Goal: Information Seeking & Learning: Learn about a topic

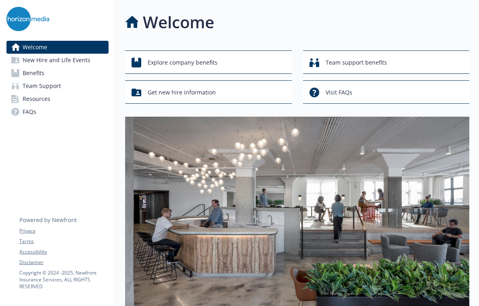
click at [47, 59] on span "New Hire and Life Events" at bounding box center [57, 60] width 68 height 13
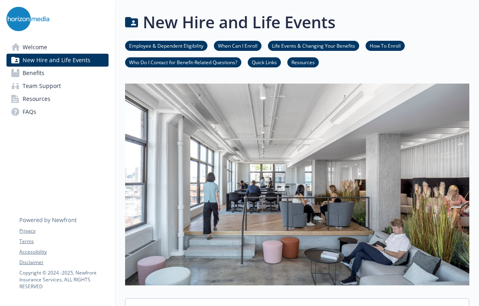
click at [340, 44] on link "Life Events & Changing Your Benefits" at bounding box center [313, 46] width 91 height 8
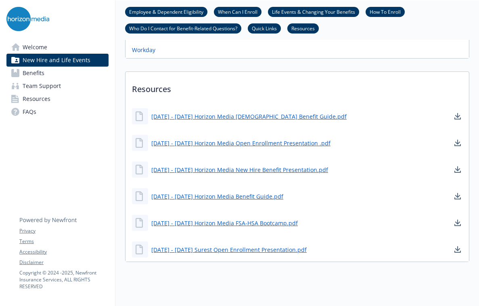
scroll to position [479, 6]
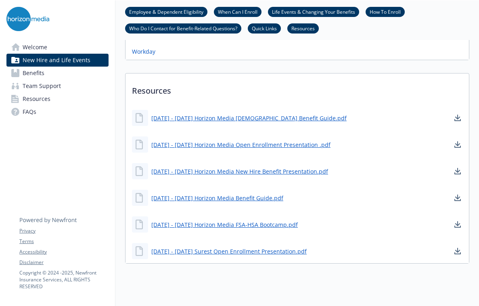
click at [24, 69] on span "Benefits" at bounding box center [34, 73] width 22 height 13
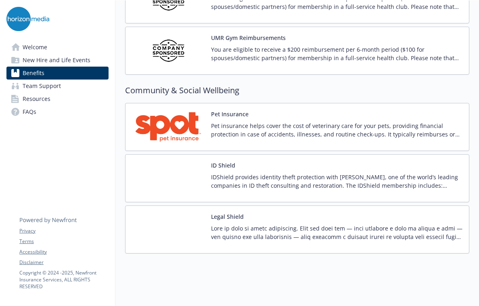
scroll to position [2042, 0]
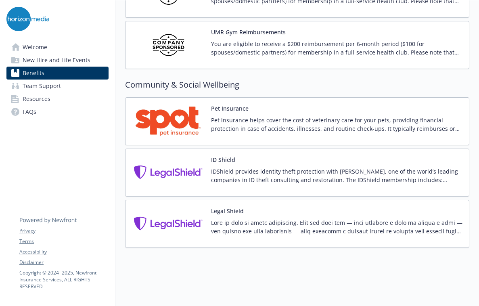
click at [47, 96] on span "Resources" at bounding box center [37, 98] width 28 height 13
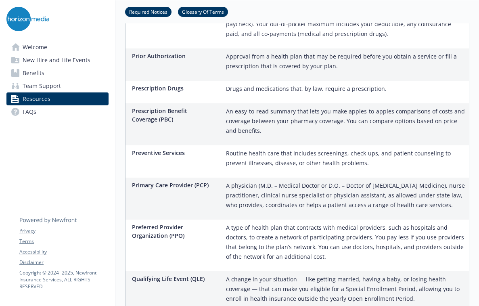
scroll to position [1837, 0]
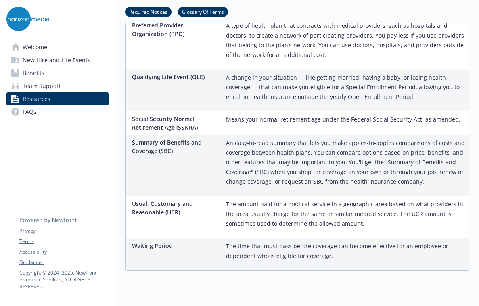
click at [41, 48] on span "Welcome" at bounding box center [35, 47] width 25 height 13
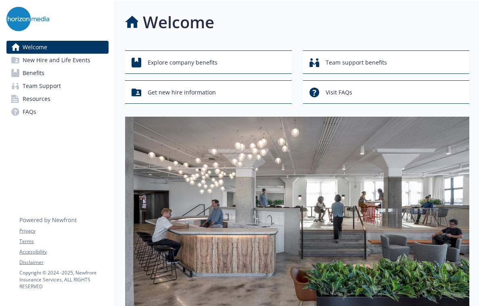
scroll to position [280, 0]
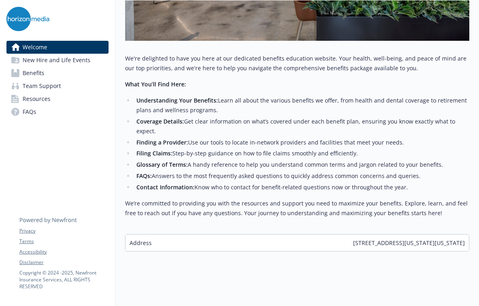
click at [38, 70] on span "Benefits" at bounding box center [34, 73] width 22 height 13
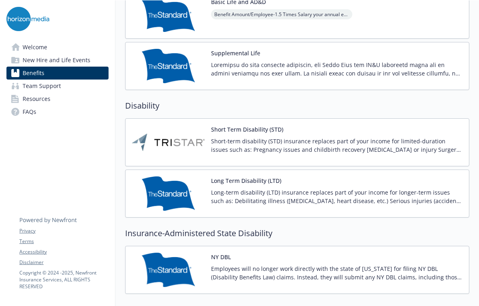
scroll to position [591, 3]
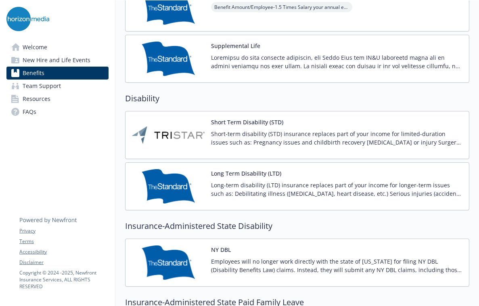
click at [239, 122] on button "Short Term Disability (STD)" at bounding box center [247, 122] width 72 height 8
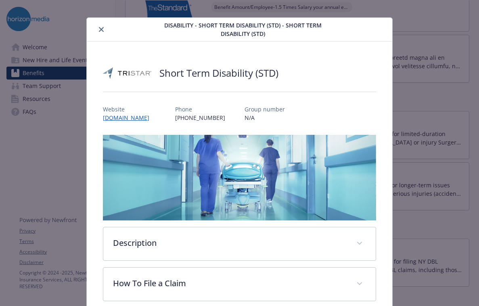
scroll to position [8, 0]
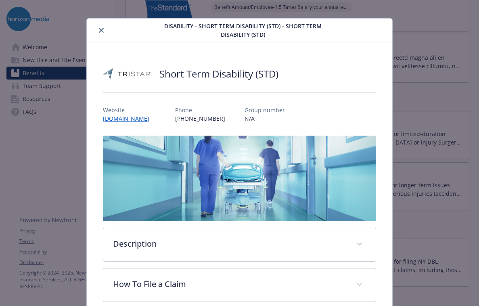
click at [310, 40] on div "Disability - Short Term Disability (STD) - Short Term Disability (STD)" at bounding box center [240, 31] width 306 height 24
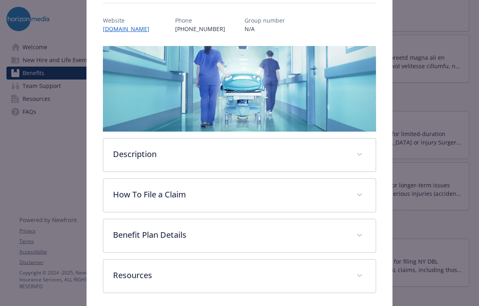
scroll to position [129, 0]
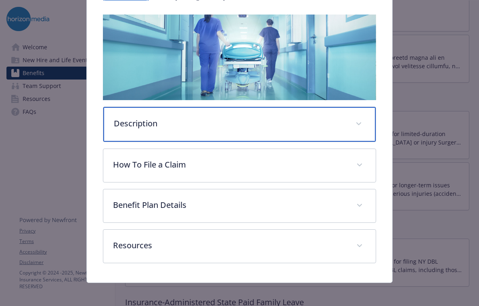
click at [176, 126] on p "Description" at bounding box center [230, 123] width 233 height 12
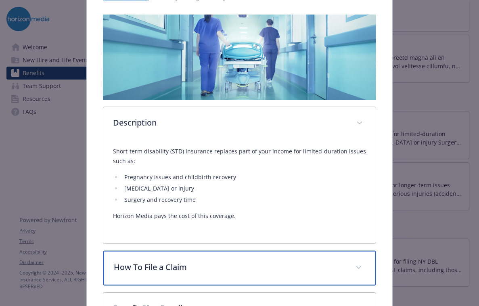
click at [174, 264] on p "How To File a Claim" at bounding box center [230, 267] width 233 height 12
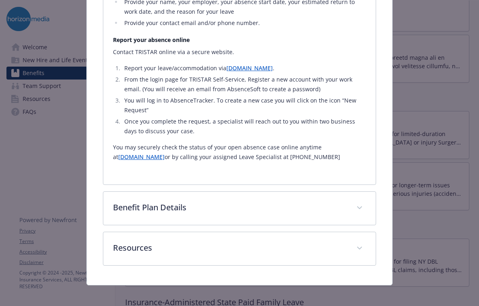
scroll to position [528, 0]
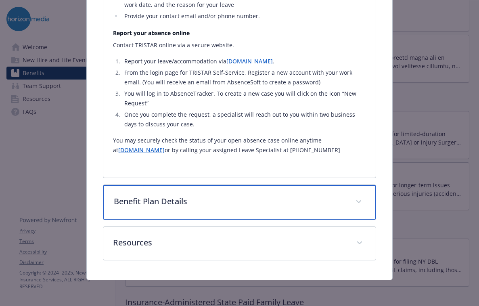
click at [179, 201] on p "Benefit Plan Details" at bounding box center [230, 201] width 233 height 12
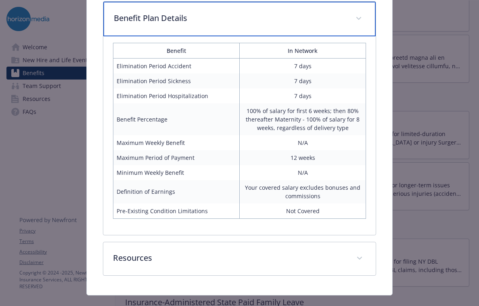
scroll to position [703, 0]
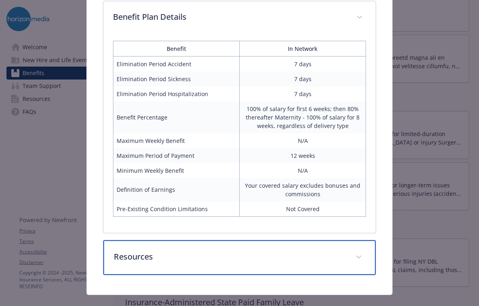
click at [161, 273] on div "Resources" at bounding box center [239, 257] width 273 height 35
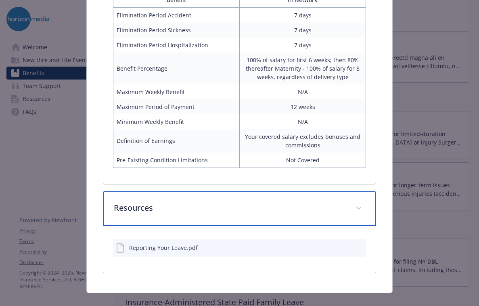
scroll to position [773, 0]
